Goal: Navigation & Orientation: Go to known website

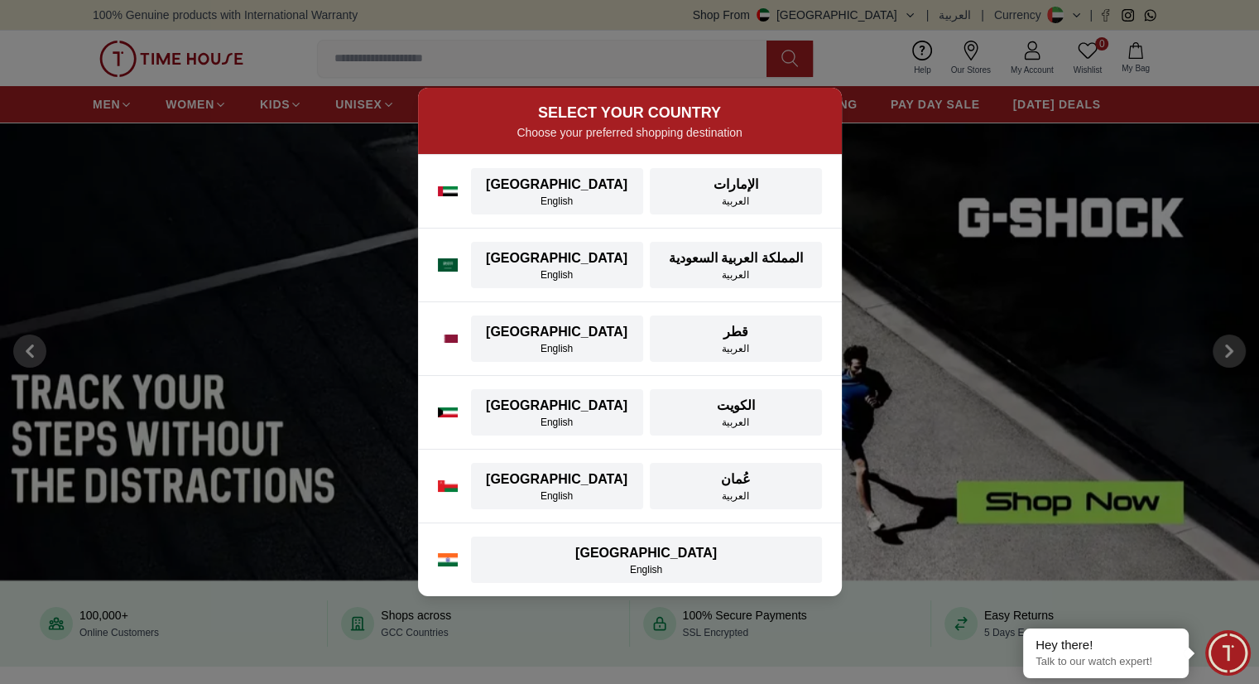
click at [444, 317] on div "[GEOGRAPHIC_DATA] [GEOGRAPHIC_DATA] English قطر العربية" at bounding box center [630, 338] width 424 height 73
click at [444, 253] on div "[GEOGRAPHIC_DATA] [GEOGRAPHIC_DATA] English [GEOGRAPHIC_DATA] العربية" at bounding box center [630, 265] width 424 height 73
click at [418, 243] on div "[GEOGRAPHIC_DATA] [GEOGRAPHIC_DATA] English [GEOGRAPHIC_DATA] العربية" at bounding box center [630, 265] width 424 height 73
click at [328, 171] on div "SELECT YOUR COUNTRY Choose your preferred shopping destination [GEOGRAPHIC_DATA…" at bounding box center [629, 342] width 1259 height 684
click at [159, 123] on div "SELECT YOUR COUNTRY Choose your preferred shopping destination [GEOGRAPHIC_DATA…" at bounding box center [629, 342] width 1259 height 684
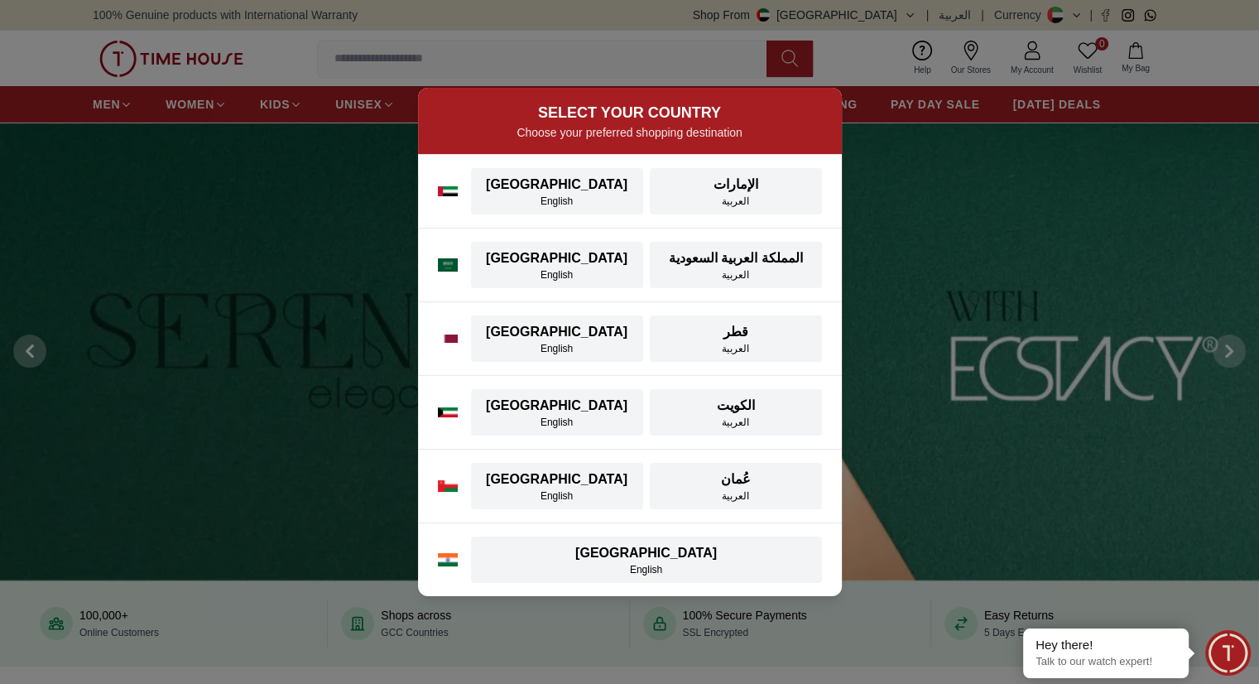
click at [1061, 197] on div "SELECT YOUR COUNTRY Choose your preferred shopping destination [GEOGRAPHIC_DATA…" at bounding box center [629, 342] width 1259 height 684
click at [997, 259] on div "SELECT YOUR COUNTRY Choose your preferred shopping destination [GEOGRAPHIC_DATA…" at bounding box center [629, 342] width 1259 height 684
click at [907, 495] on div "SELECT YOUR COUNTRY Choose your preferred shopping destination [GEOGRAPHIC_DATA…" at bounding box center [629, 342] width 1259 height 684
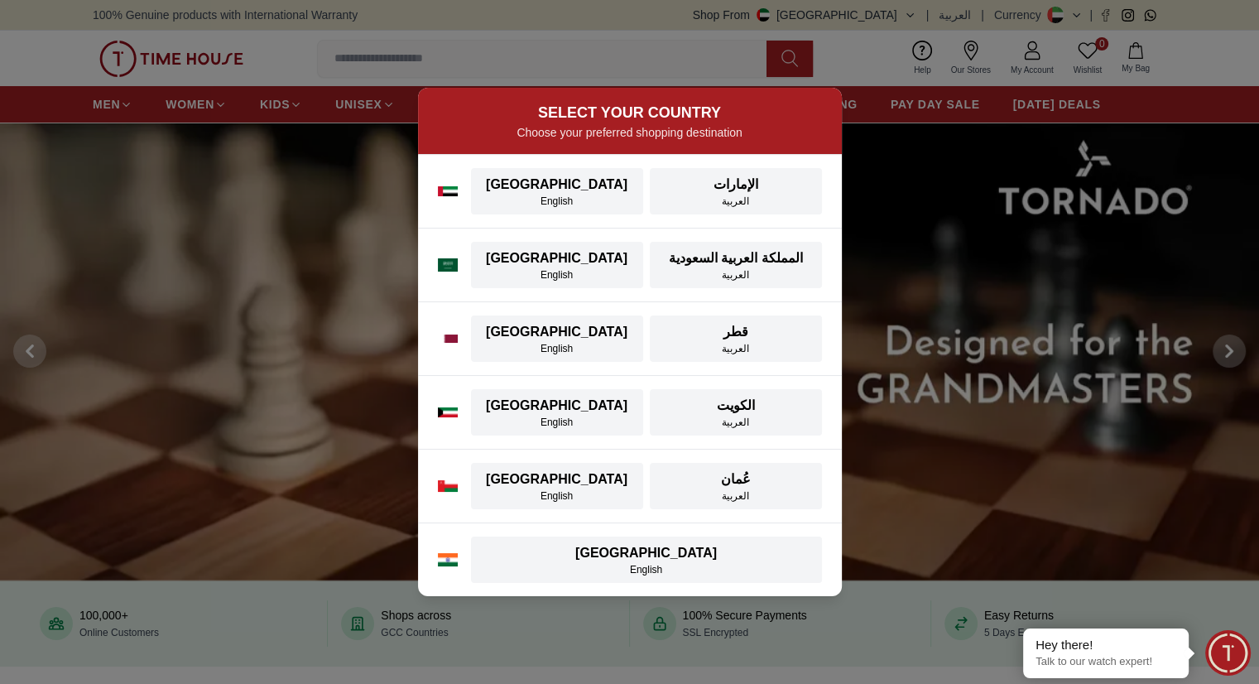
click at [748, 330] on div "قطر" at bounding box center [736, 332] width 152 height 20
